Goal: Find contact information: Find contact information

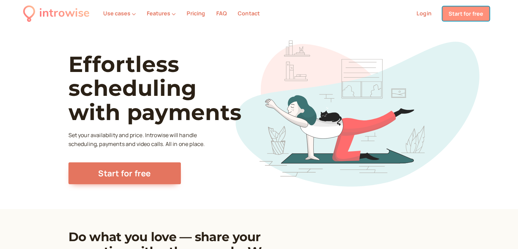
click at [464, 12] on link "Start for free" at bounding box center [466, 13] width 47 height 14
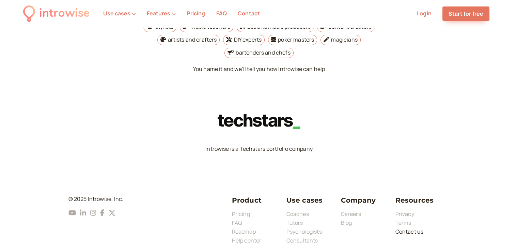
click at [410, 228] on link "Contact us" at bounding box center [410, 231] width 28 height 7
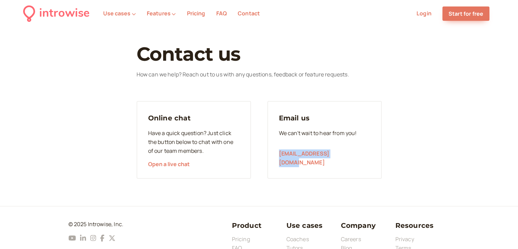
drag, startPoint x: 273, startPoint y: 163, endPoint x: 354, endPoint y: 169, distance: 82.0
click at [345, 162] on div "Email us We can't wait to hear from you! [EMAIL_ADDRESS][DOMAIN_NAME]" at bounding box center [325, 140] width 115 height 78
copy link "[EMAIL_ADDRESS][DOMAIN_NAME]"
